Goal: Navigation & Orientation: Find specific page/section

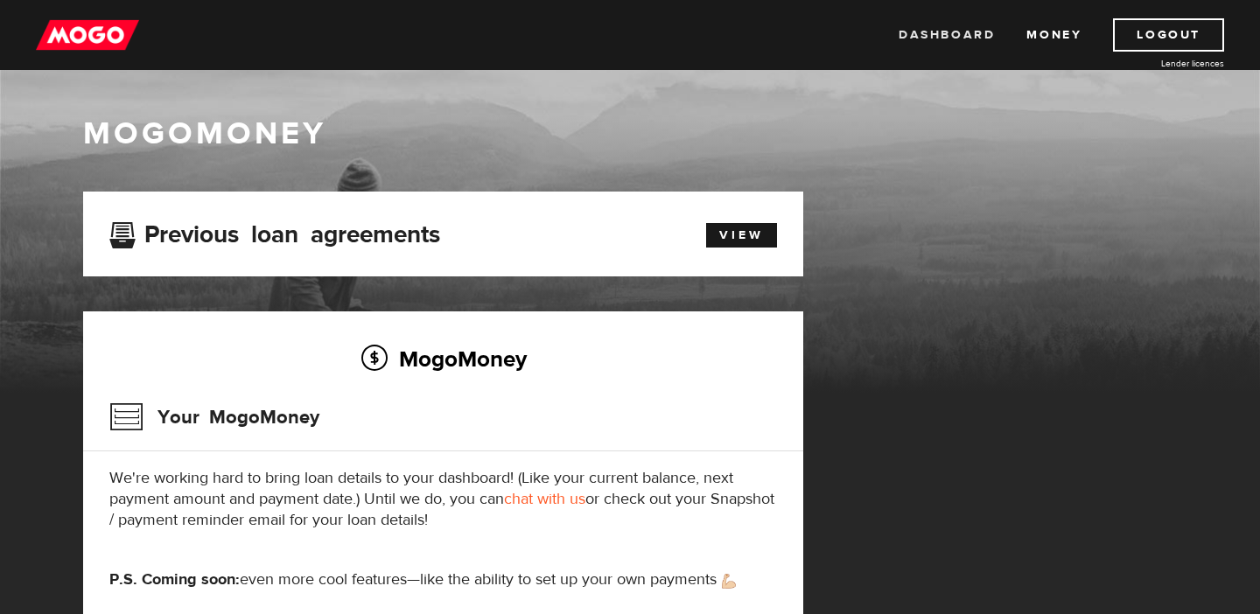
click at [947, 42] on link "Dashboard" at bounding box center [947, 34] width 96 height 33
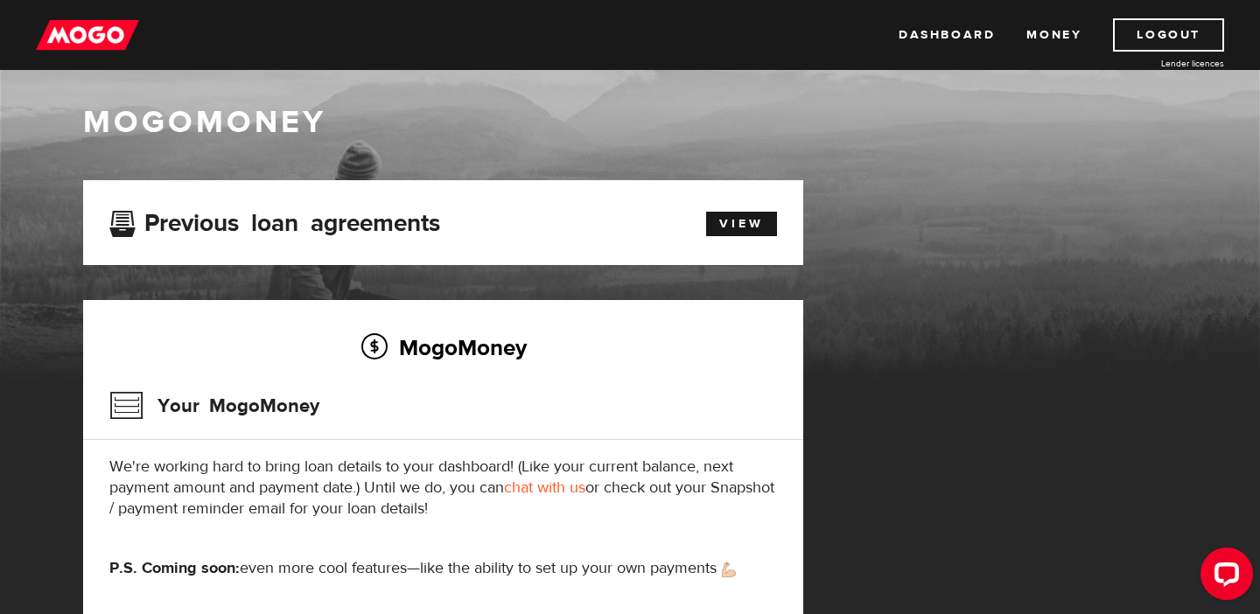
scroll to position [5, 0]
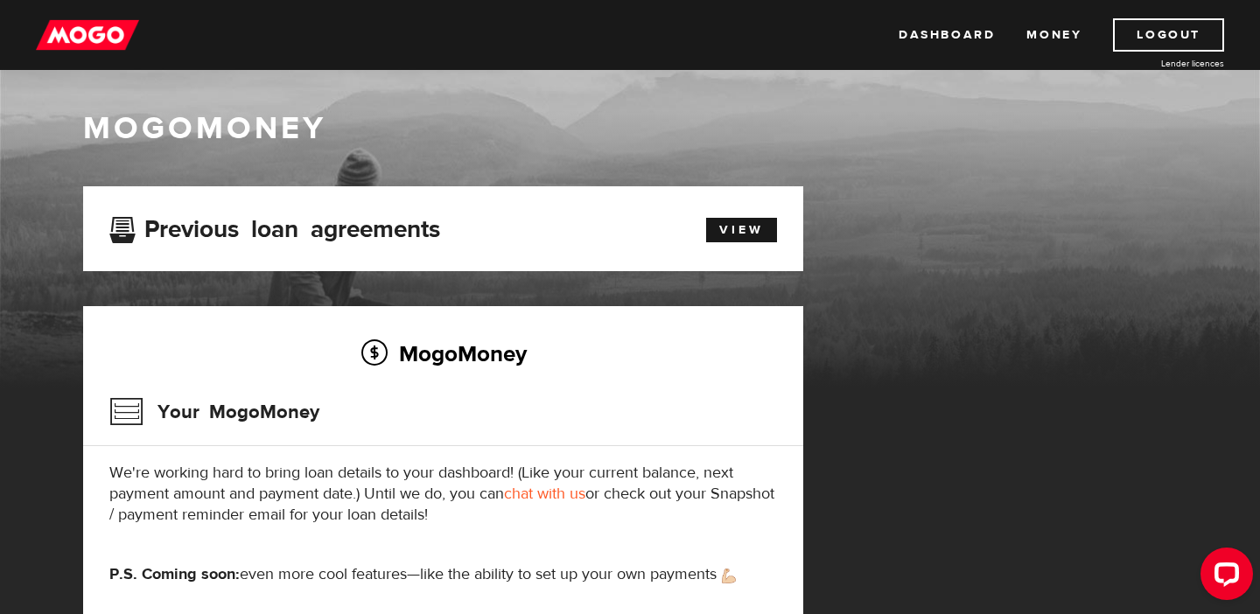
click at [226, 418] on h3 "Your MogoMoney" at bounding box center [214, 413] width 210 height 46
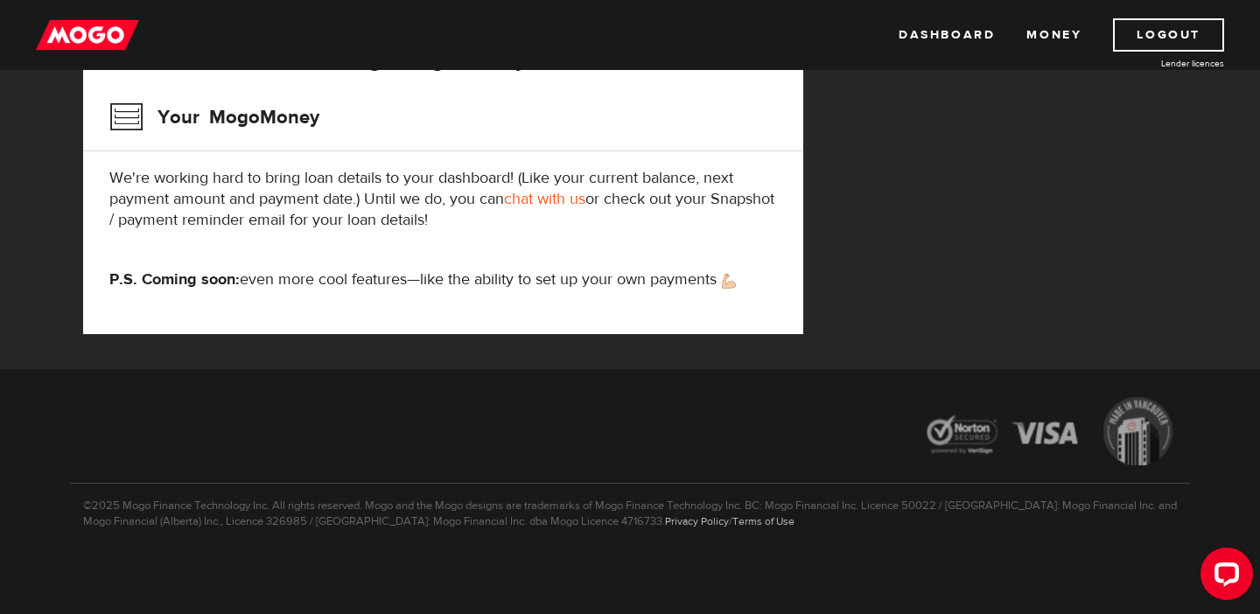
scroll to position [0, 0]
